Goal: Task Accomplishment & Management: Complete application form

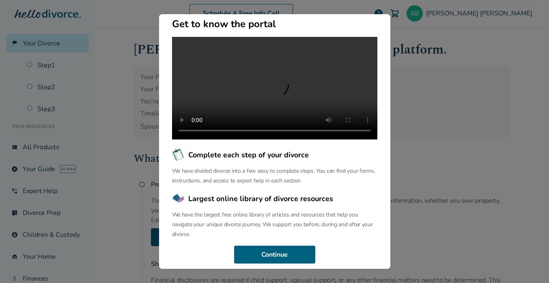
scroll to position [82, 0]
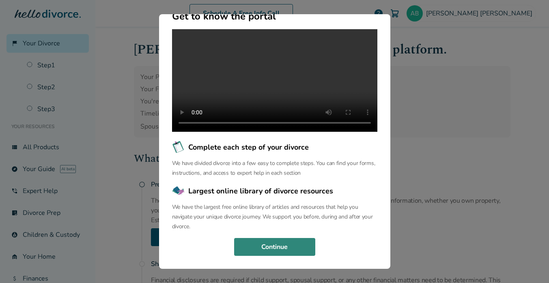
click at [285, 254] on button "Continue" at bounding box center [274, 247] width 81 height 18
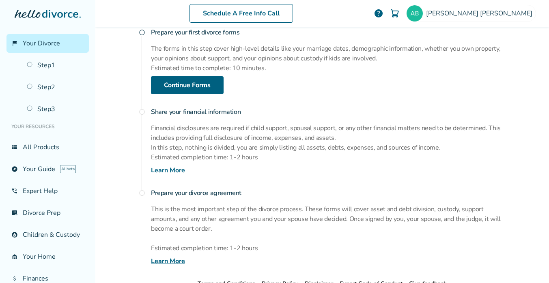
scroll to position [158, 0]
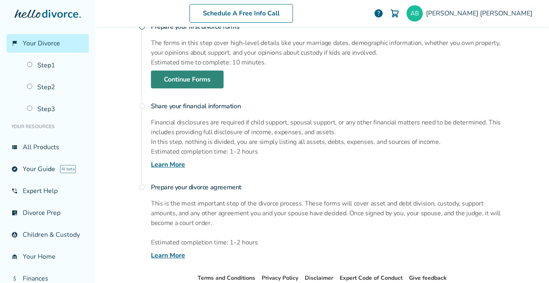
click at [214, 84] on link "Continue Forms" at bounding box center [187, 80] width 73 height 18
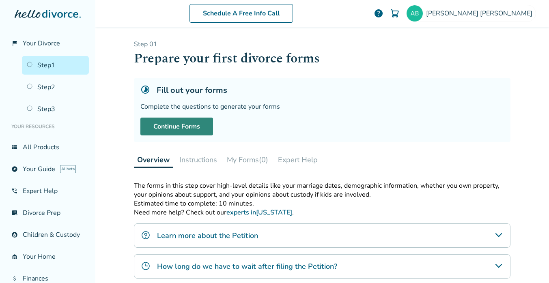
click at [188, 128] on link "Continue Forms" at bounding box center [176, 127] width 73 height 18
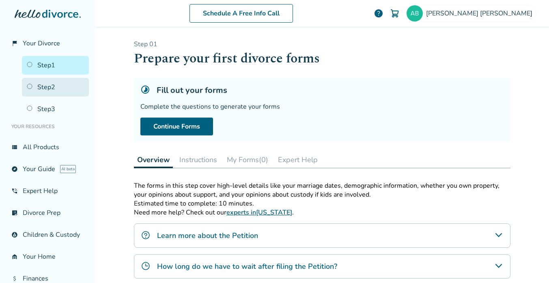
click at [60, 79] on link "Step 2" at bounding box center [55, 87] width 67 height 19
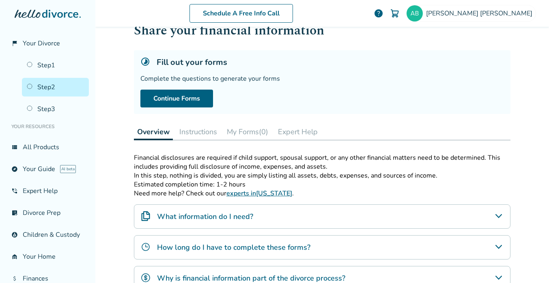
scroll to position [34, 0]
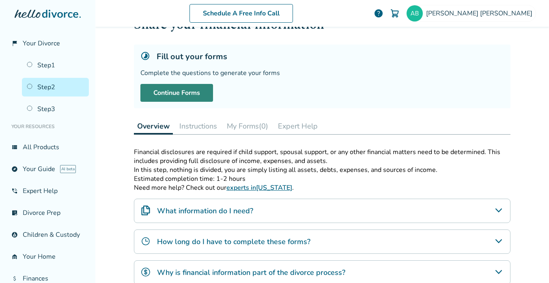
click at [196, 94] on link "Continue Forms" at bounding box center [176, 93] width 73 height 18
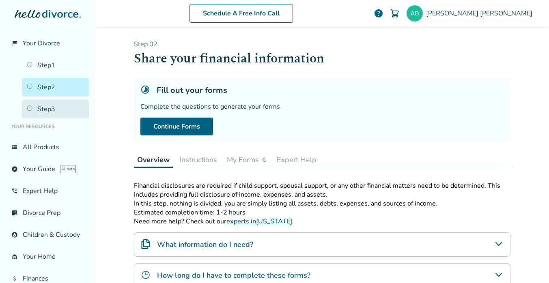
click at [67, 104] on link "Step 3" at bounding box center [55, 109] width 67 height 19
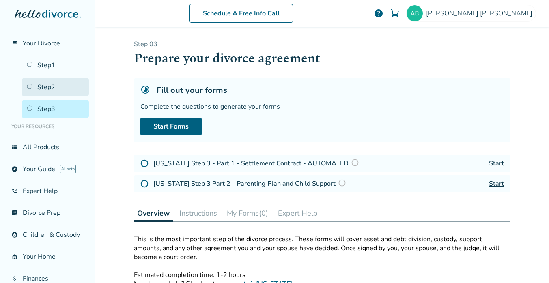
click at [56, 89] on link "Step 2" at bounding box center [55, 87] width 67 height 19
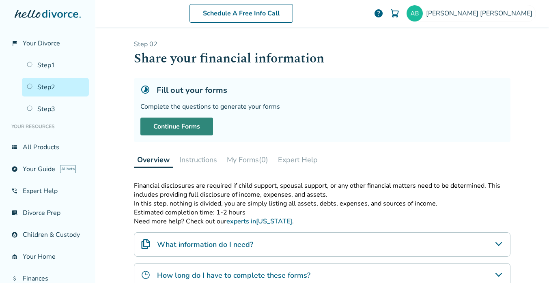
click at [197, 130] on link "Continue Forms" at bounding box center [176, 127] width 73 height 18
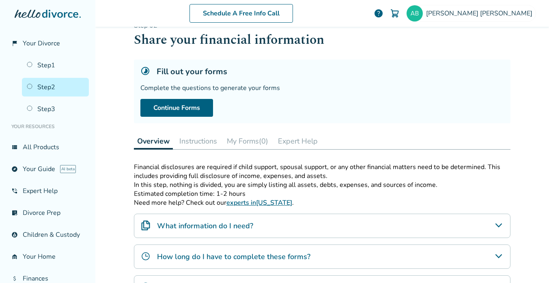
scroll to position [18, 0]
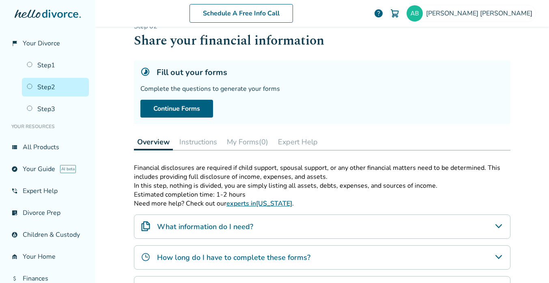
click at [202, 142] on button "Instructions" at bounding box center [198, 142] width 44 height 16
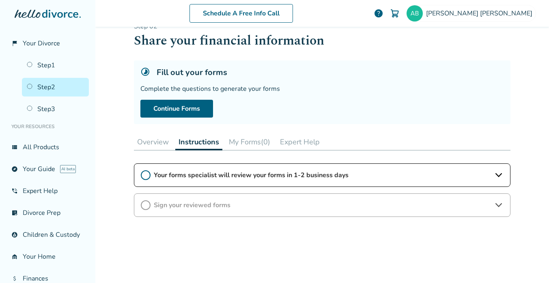
click at [253, 143] on button "My Forms (0)" at bounding box center [250, 142] width 48 height 16
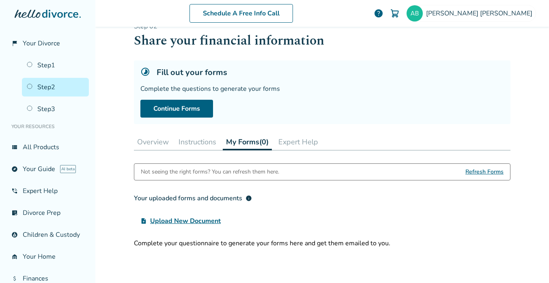
click at [158, 140] on button "Overview" at bounding box center [153, 142] width 38 height 16
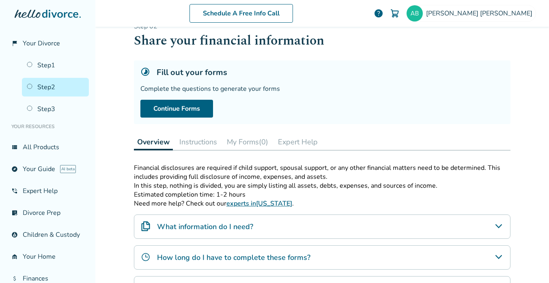
click at [240, 142] on button "My Forms (0)" at bounding box center [248, 142] width 48 height 16
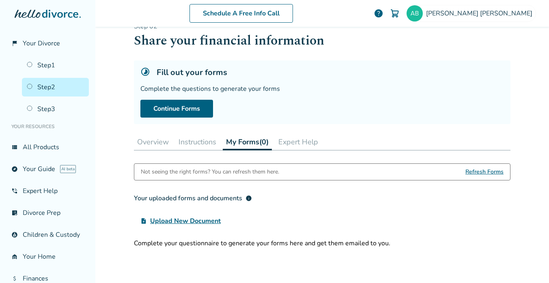
click at [296, 144] on button "Expert Help" at bounding box center [298, 142] width 46 height 16
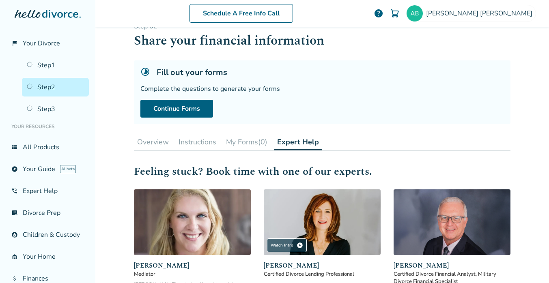
click at [163, 144] on button "Overview" at bounding box center [153, 142] width 38 height 16
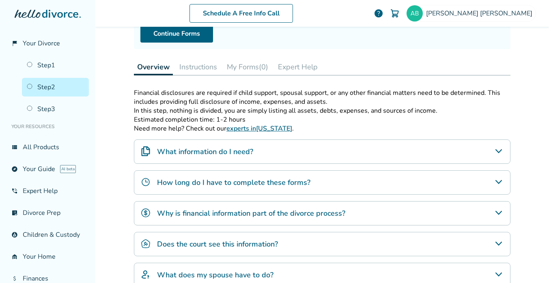
scroll to position [22, 0]
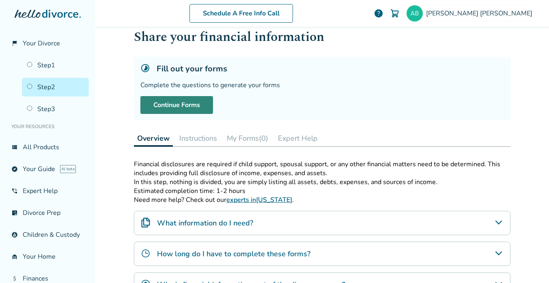
click at [177, 105] on link "Continue Forms" at bounding box center [176, 105] width 73 height 18
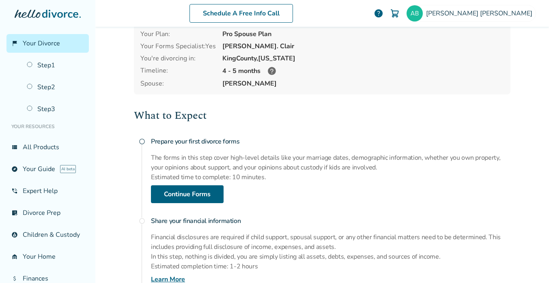
scroll to position [64, 0]
